Goal: Transaction & Acquisition: Purchase product/service

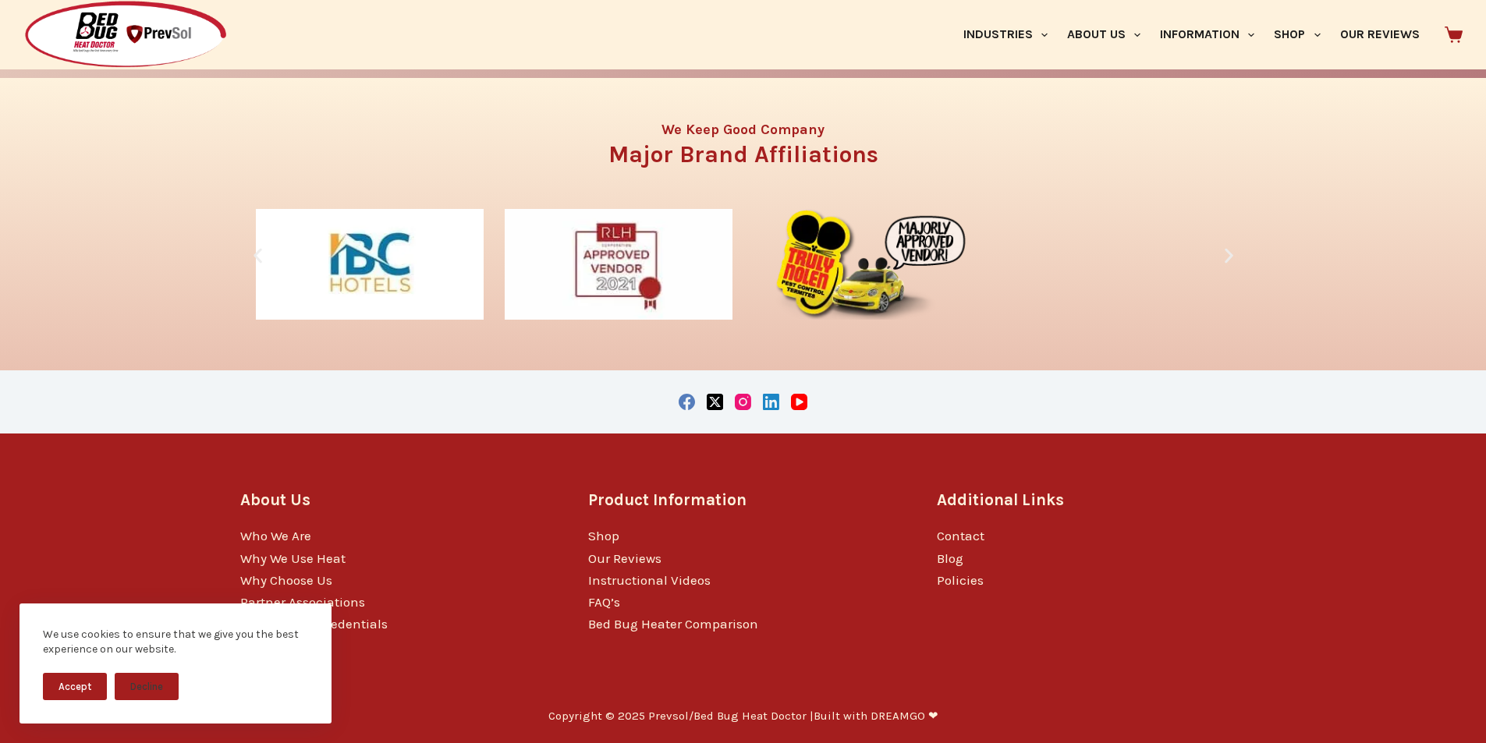
scroll to position [3244, 0]
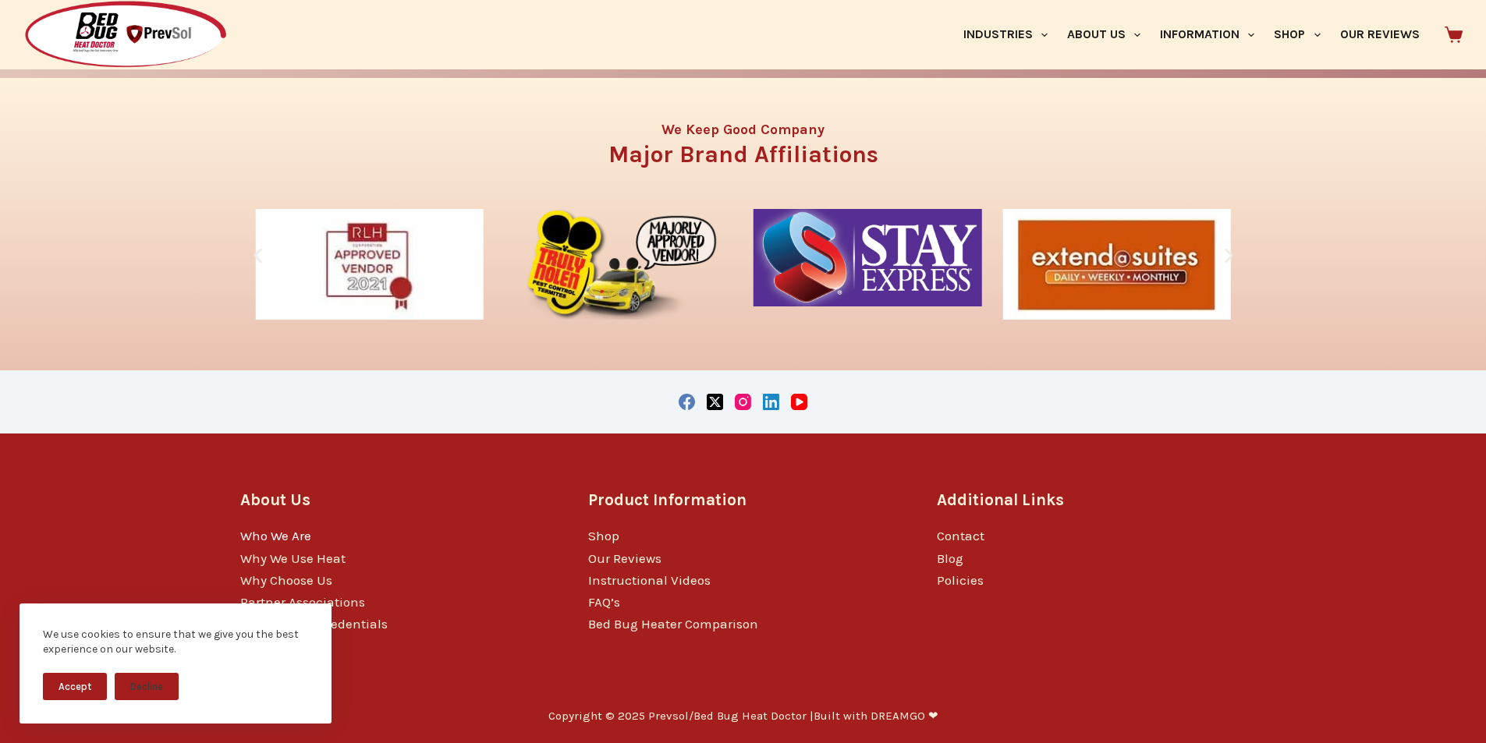
click at [255, 530] on link "Who We Are" at bounding box center [275, 536] width 71 height 16
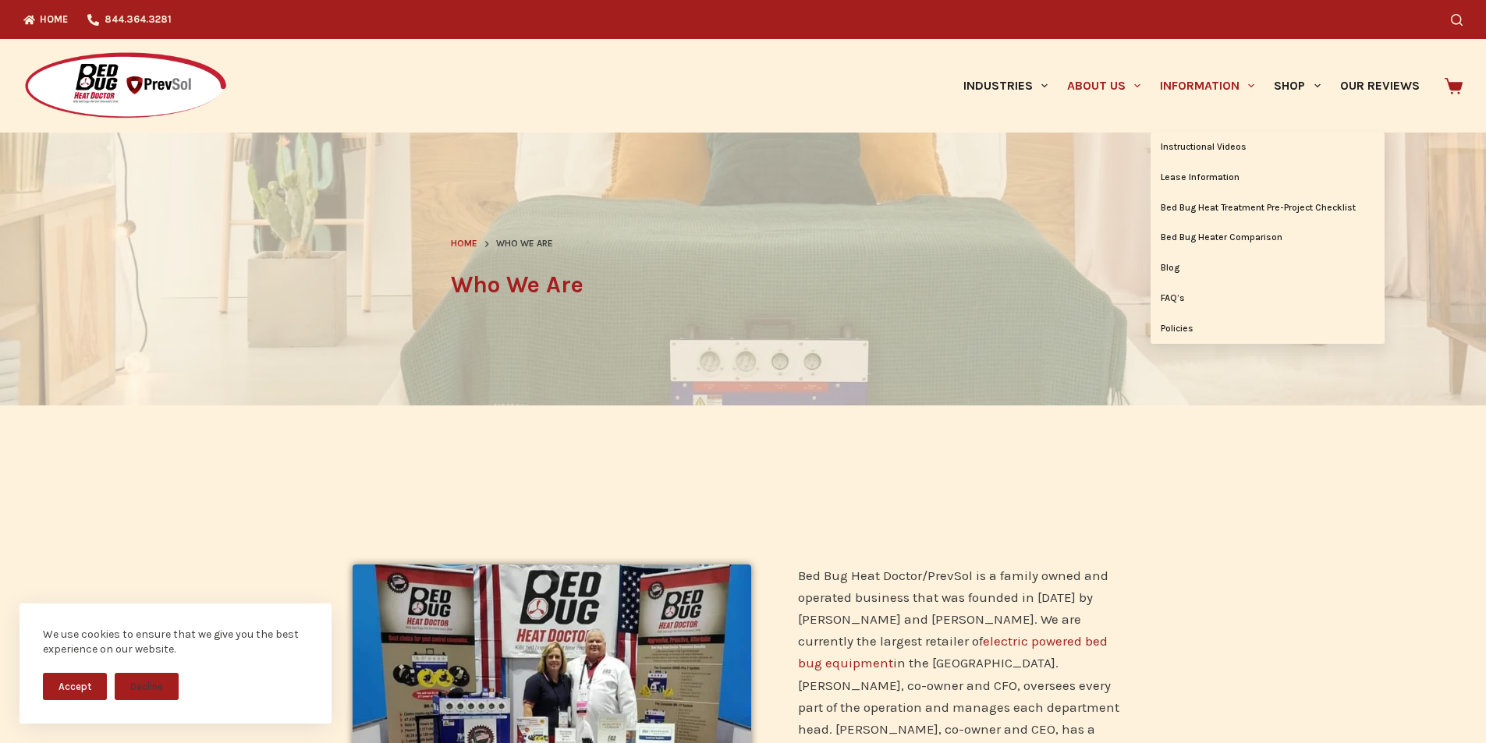
click at [1159, 110] on link "Information" at bounding box center [1208, 86] width 114 height 94
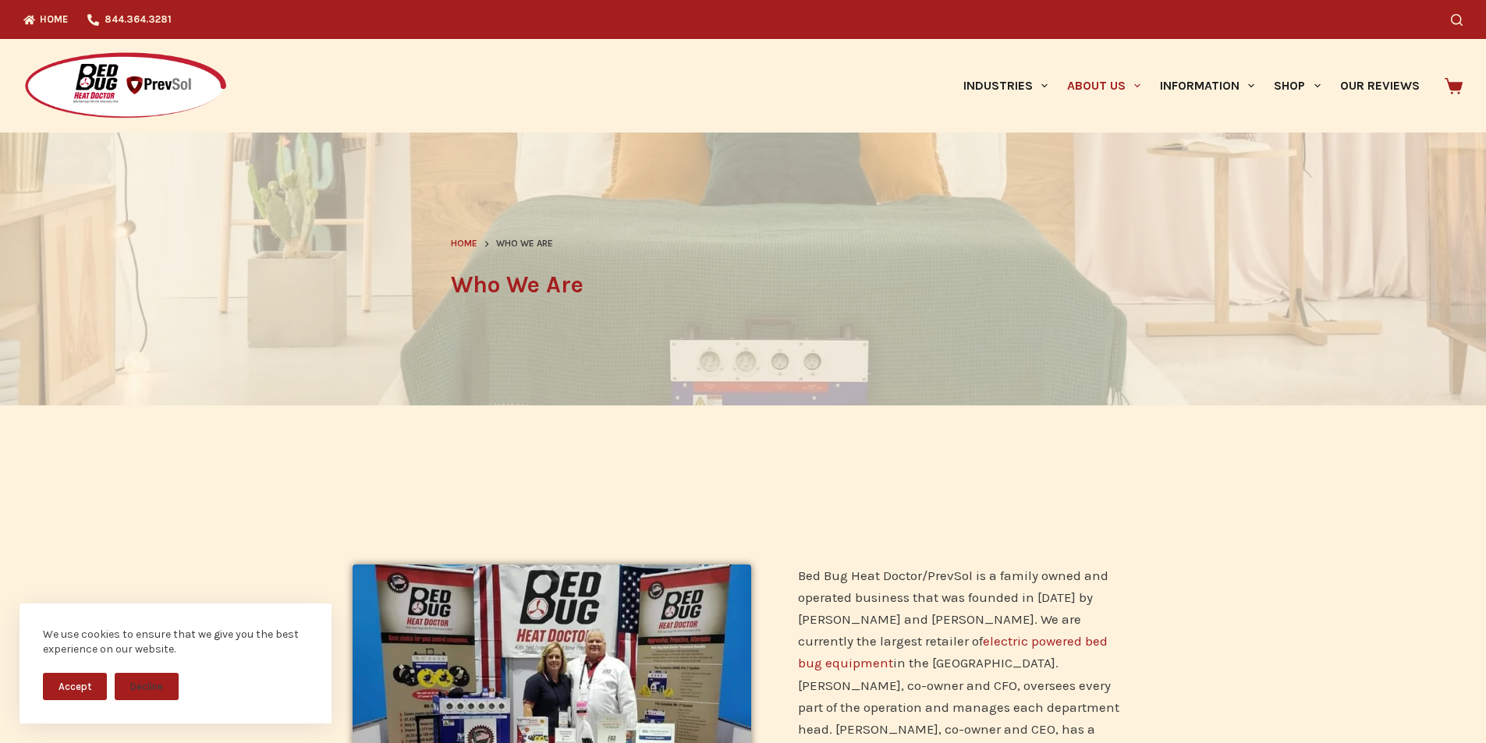
click at [23, 59] on img at bounding box center [125, 85] width 204 height 69
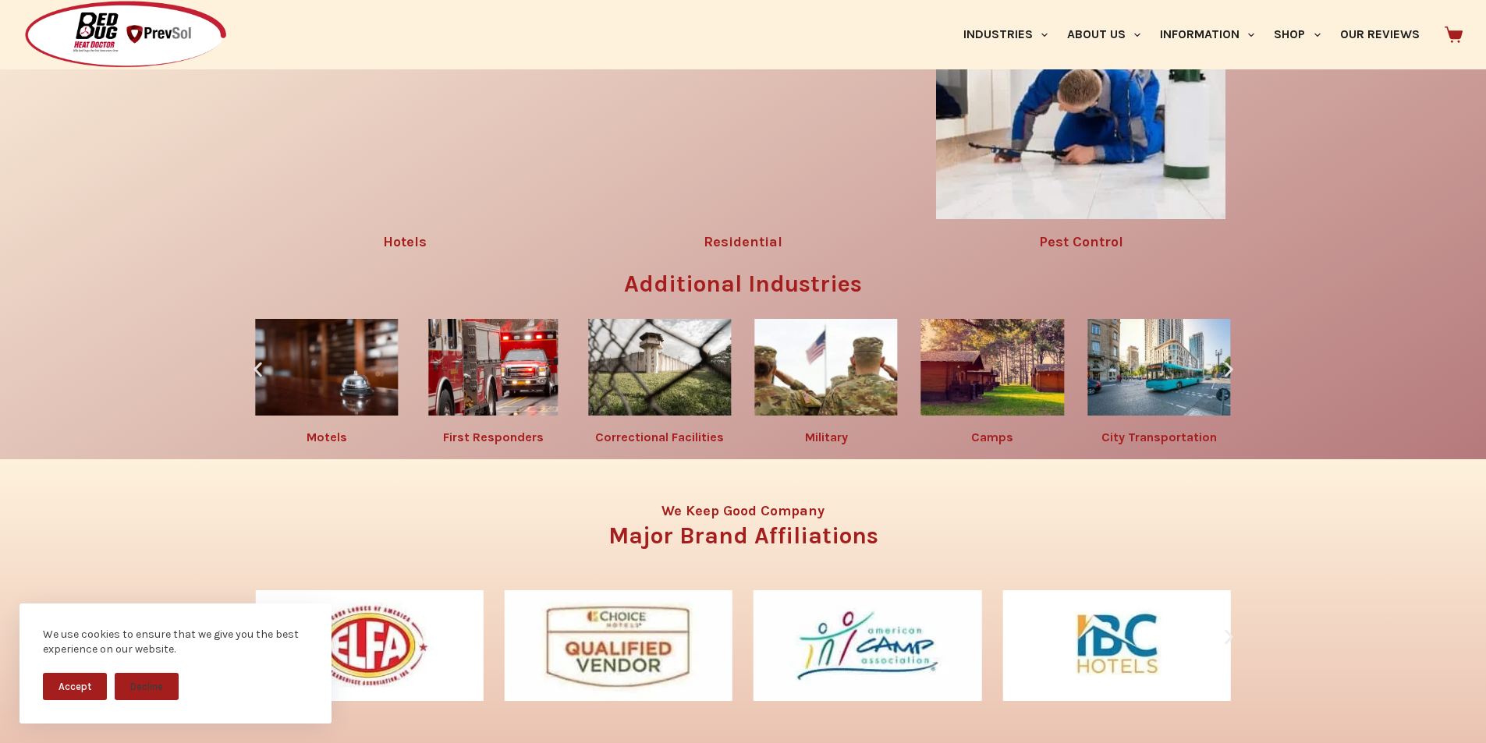
scroll to position [2471, 0]
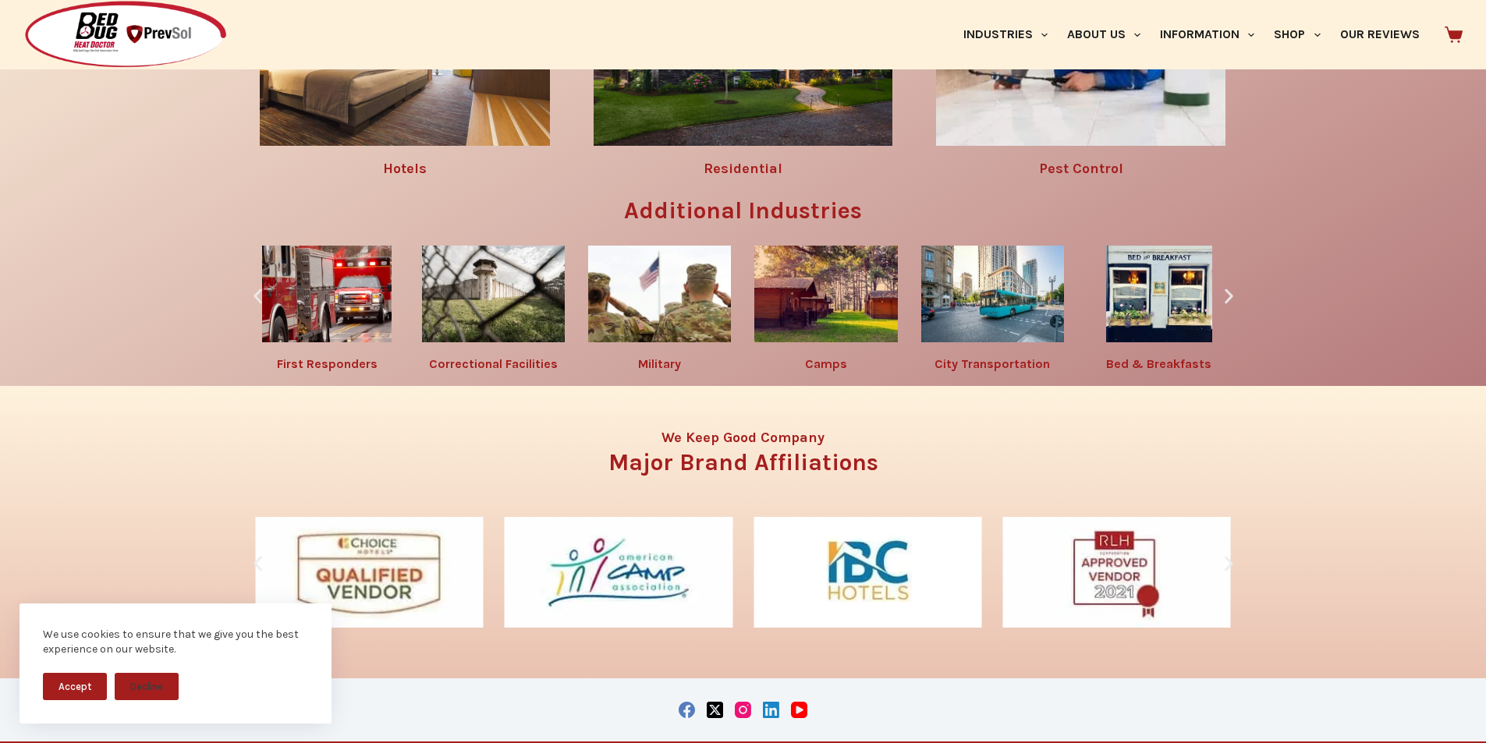
click at [0, 386] on div "Bed Bug Solutions By Industry Hotels Residential Pest Control Additional Indust…" at bounding box center [743, 114] width 1486 height 543
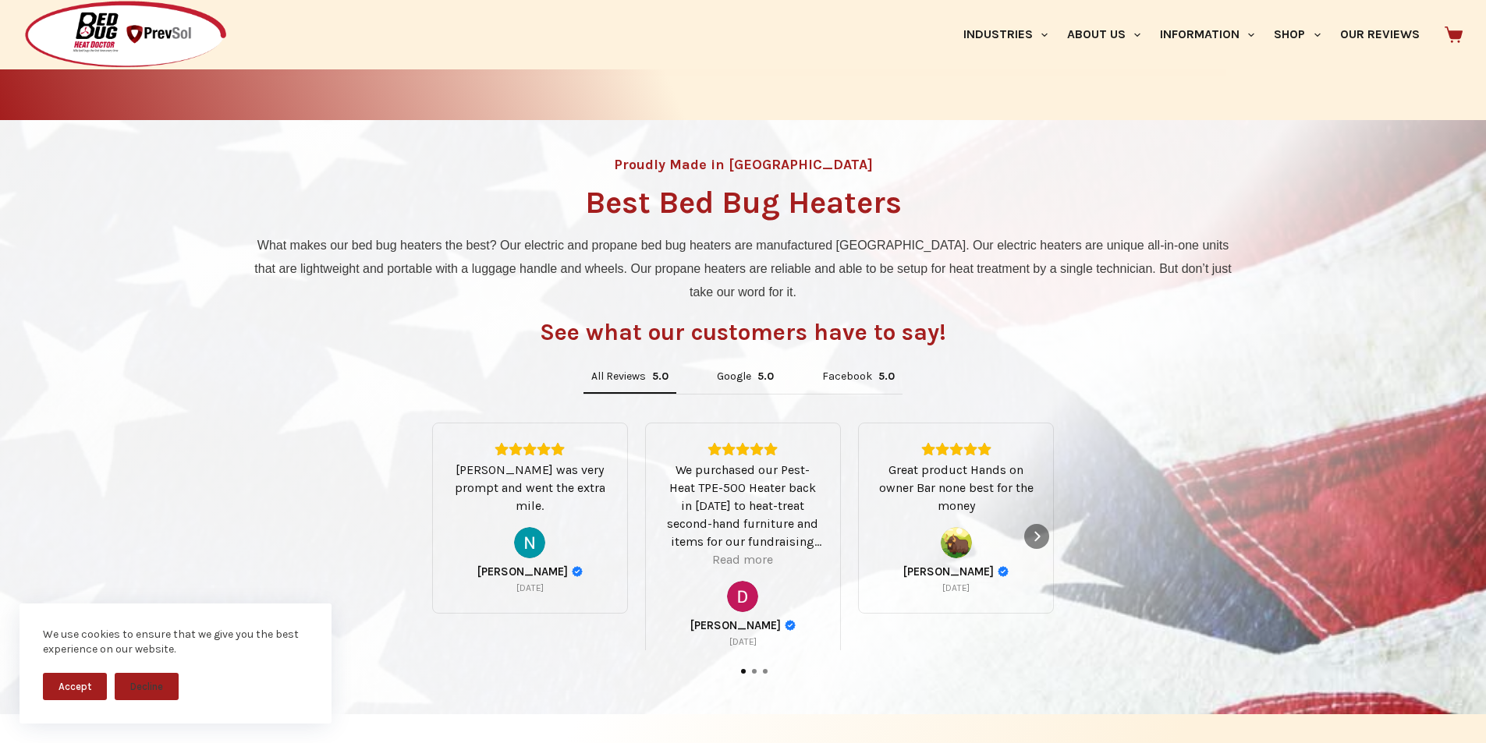
scroll to position [715, 0]
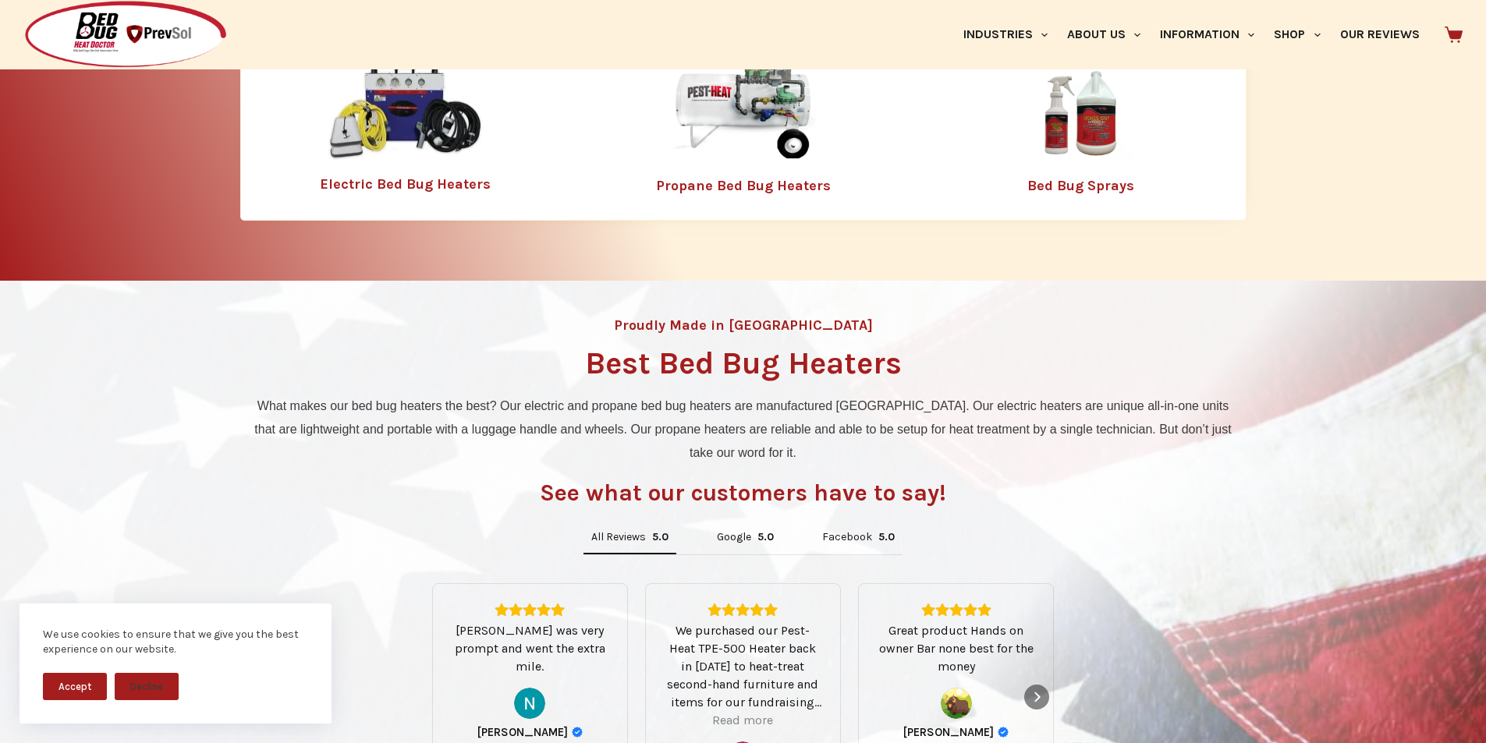
click at [1109, 88] on img at bounding box center [1080, 112] width 203 height 101
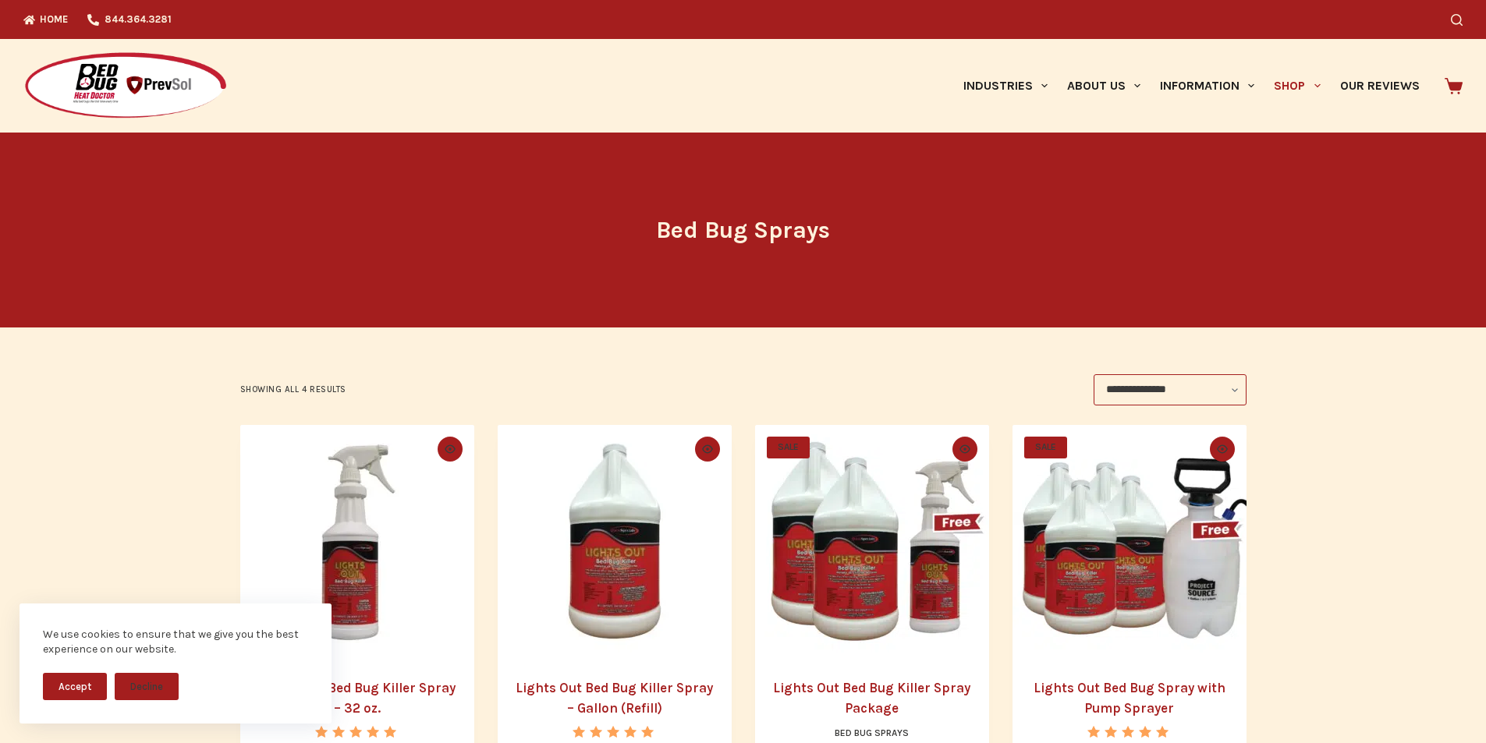
click at [413, 581] on img "Lights Out Bed Bug Killer Spray - 32 oz." at bounding box center [357, 542] width 234 height 234
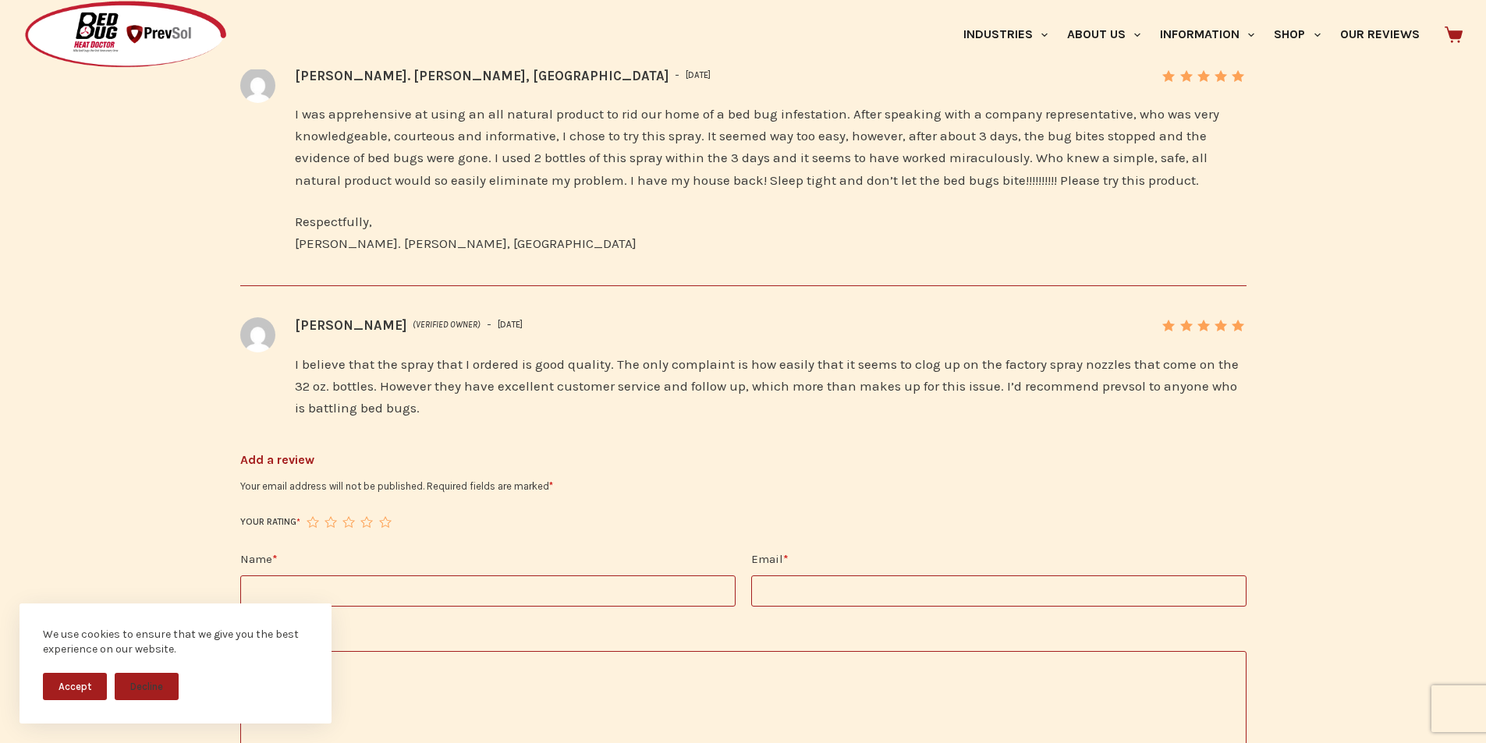
scroll to position [2438, 0]
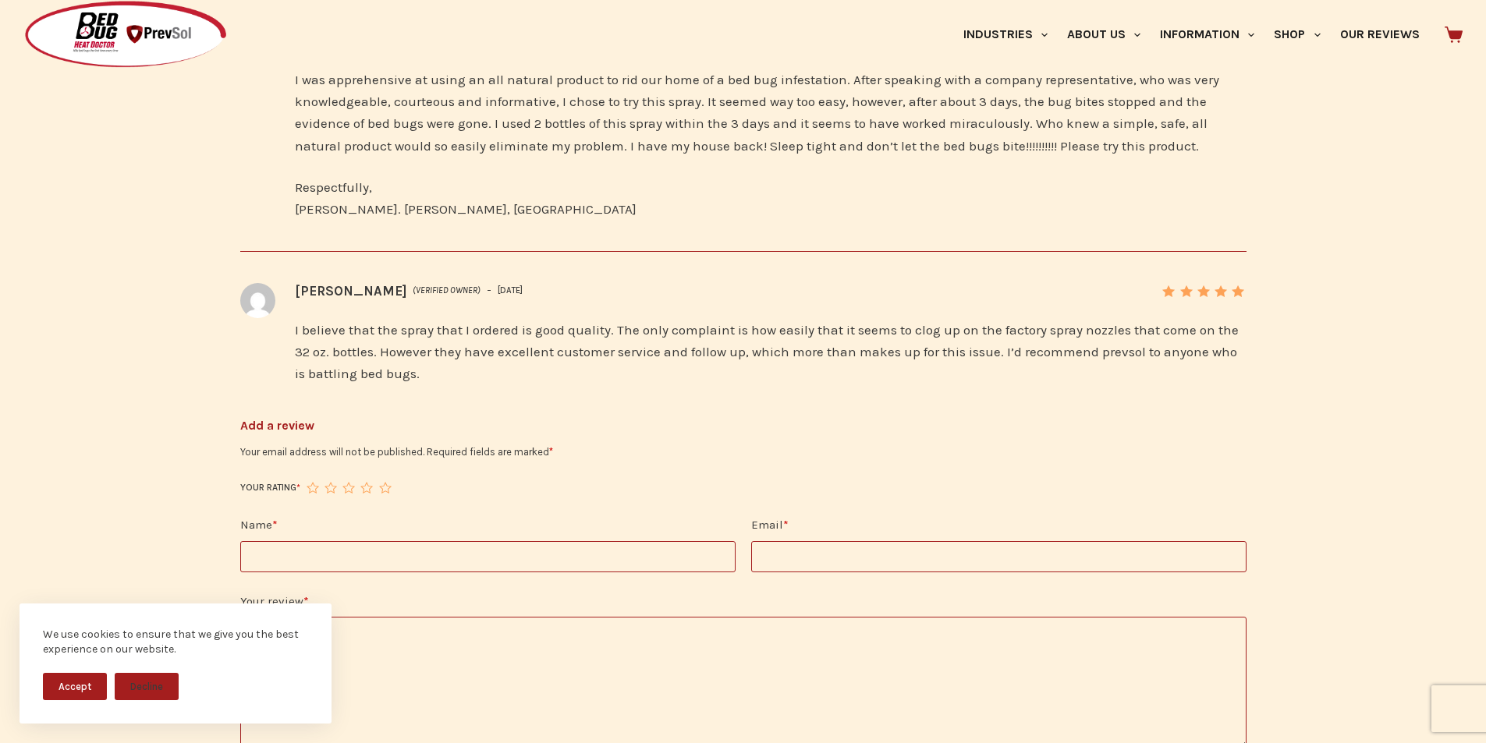
click at [289, 541] on input "Name *" at bounding box center [487, 556] width 495 height 31
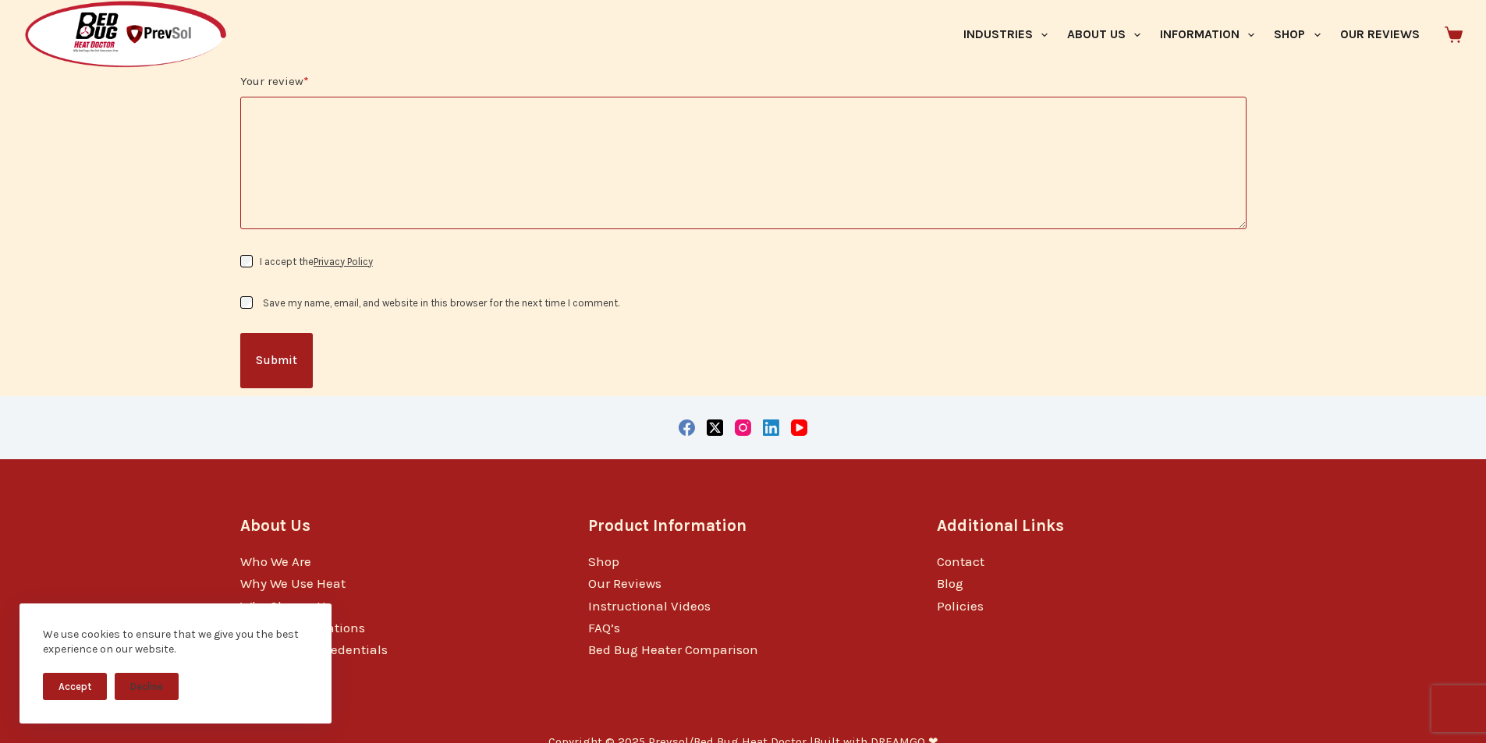
scroll to position [2962, 0]
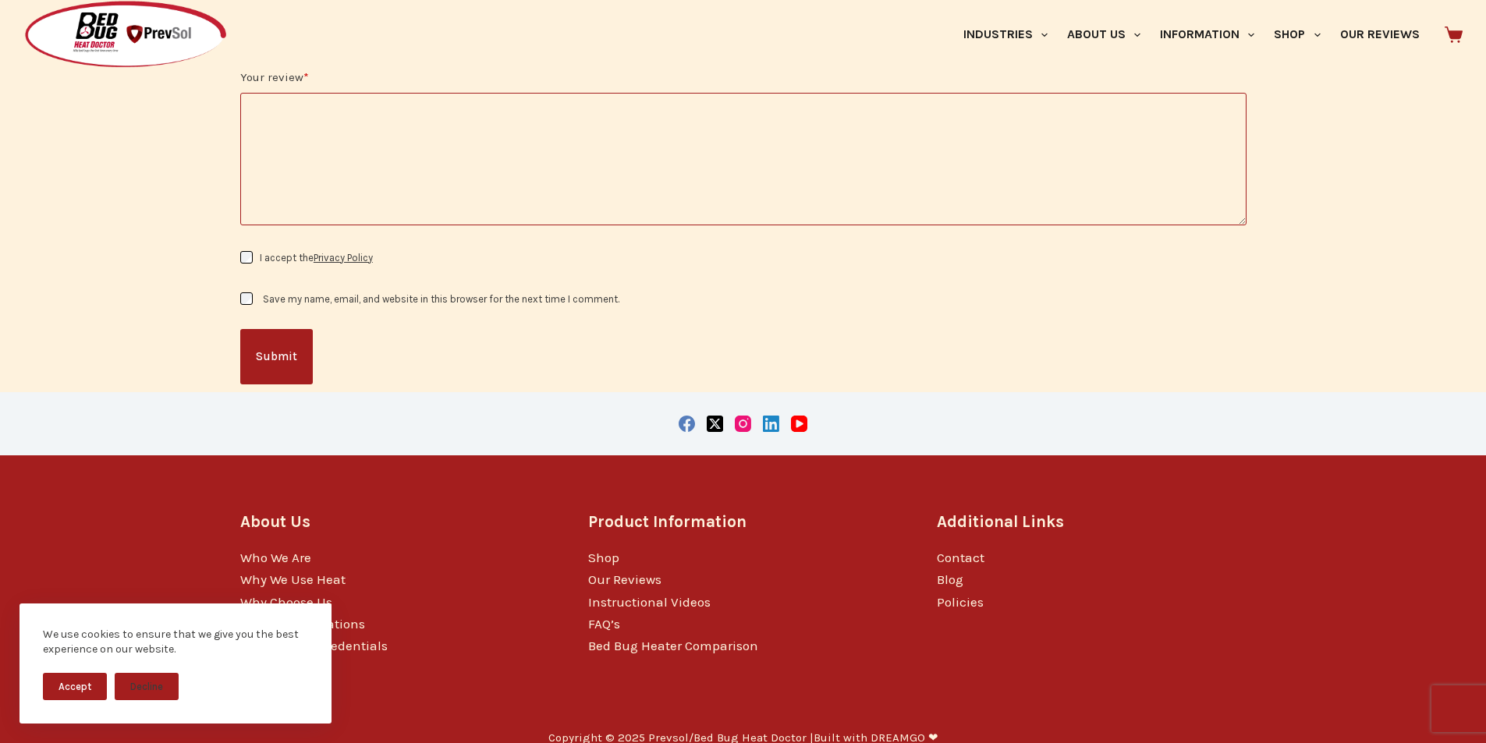
type input "*****"
click at [800, 740] on div "Copyright © 2025 Prevsol/Bed Bug Heat Doctor | Built with DREAMGO ❤" at bounding box center [743, 738] width 1006 height 55
click at [328, 252] on link "Privacy Policy" at bounding box center [343, 258] width 59 height 12
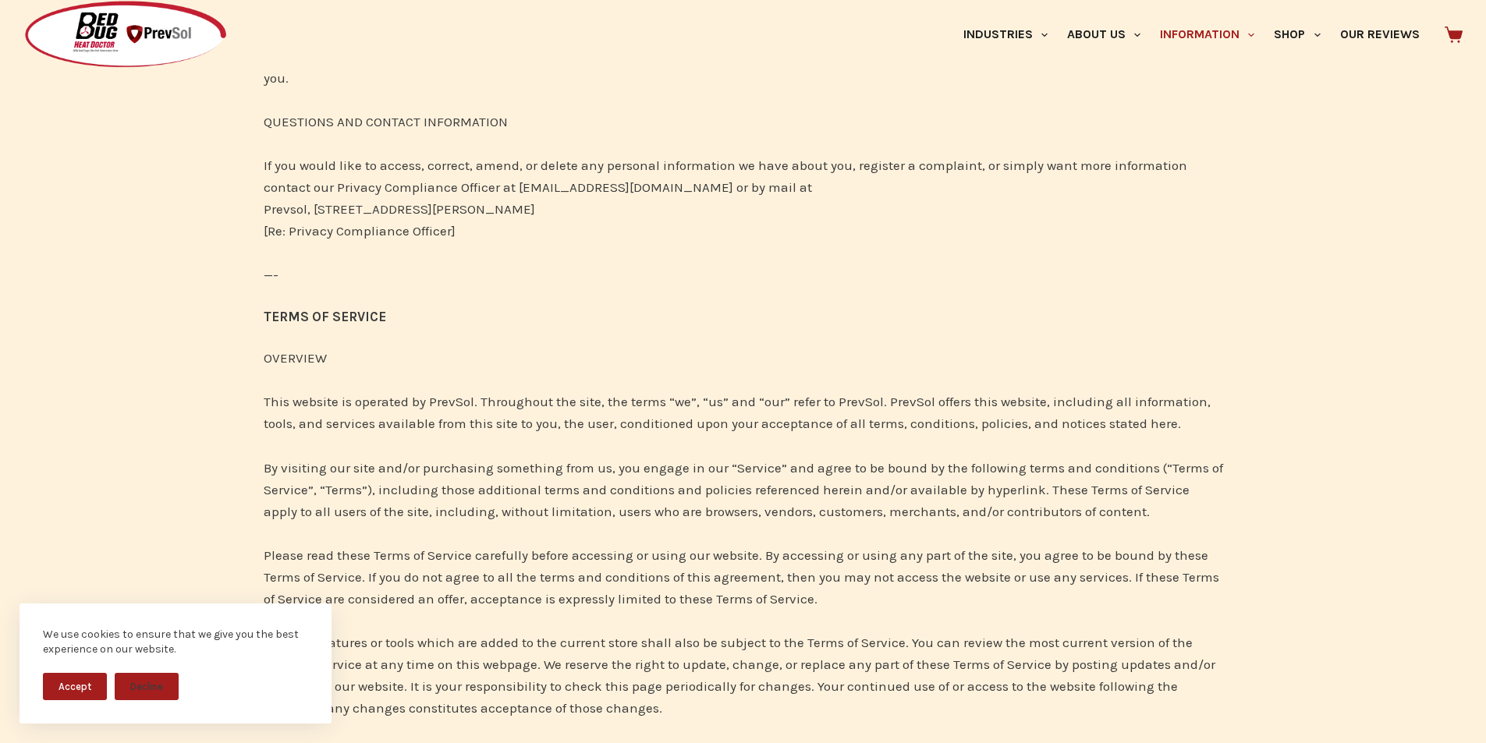
scroll to position [2666, 0]
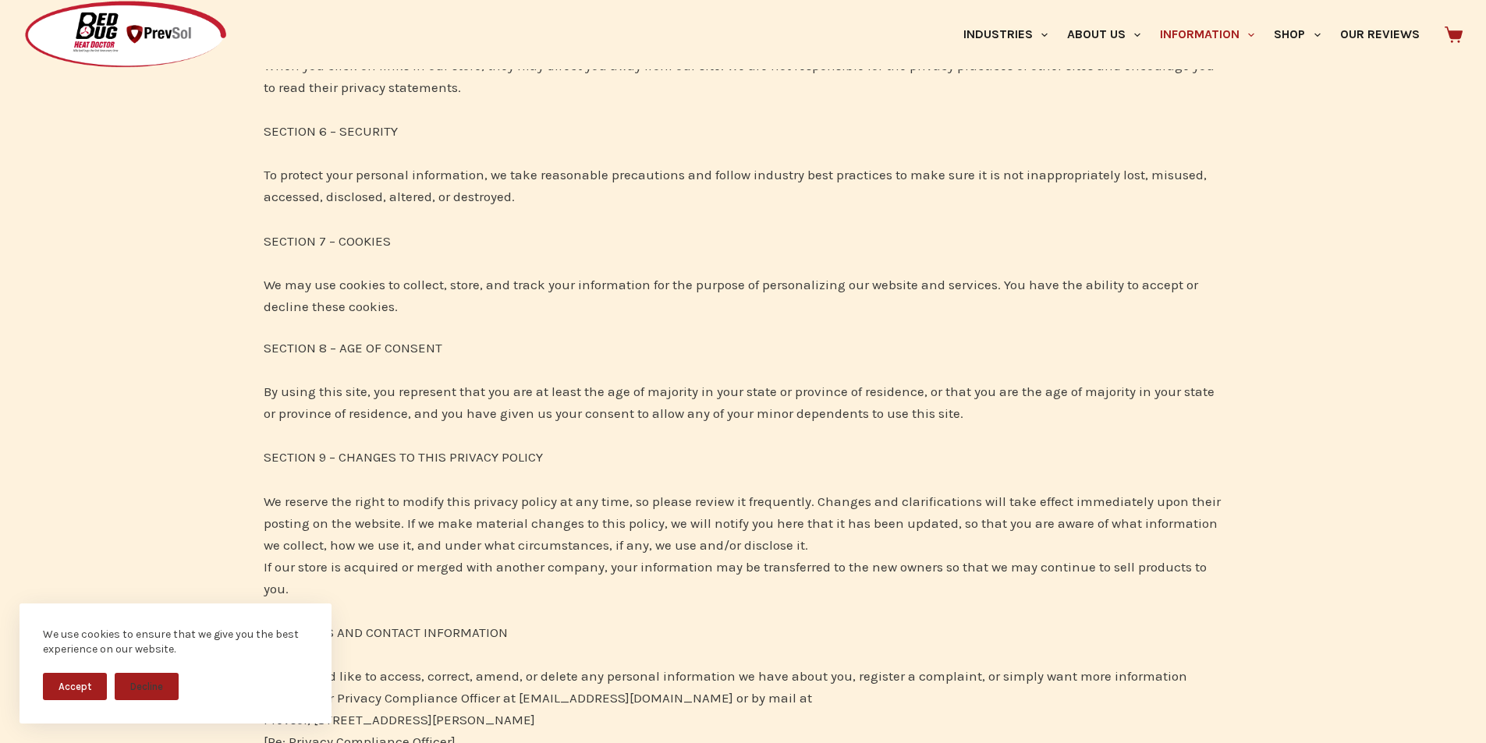
scroll to position [2081, 0]
